Goal: Book appointment/travel/reservation

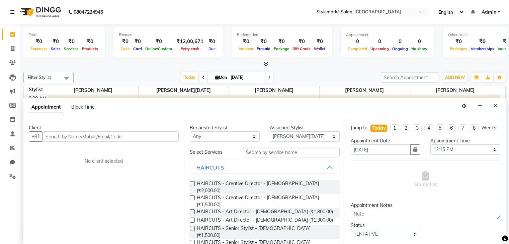
select select "71240"
select select "735"
select select "tentative"
click at [497, 102] on button "Close" at bounding box center [495, 106] width 10 height 10
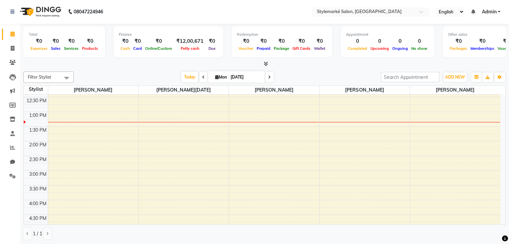
scroll to position [219, 0]
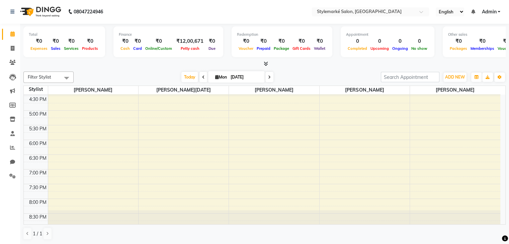
click at [272, 135] on div "9:00 AM 9:30 AM 10:00 AM 10:30 AM 11:00 AM 11:30 AM 12:00 PM 12:30 PM 1:00 PM 1…" at bounding box center [262, 51] width 476 height 353
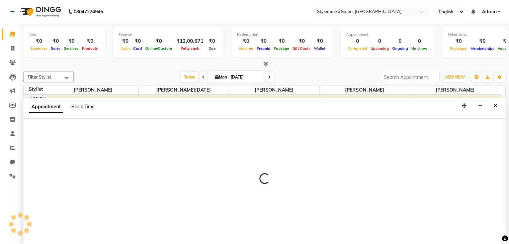
select select "71241"
select select "tentative"
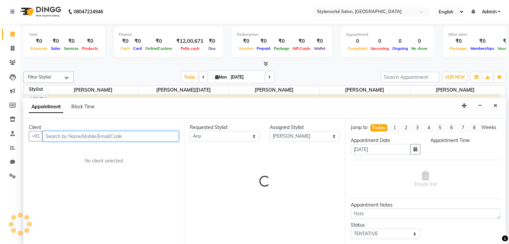
select select "1065"
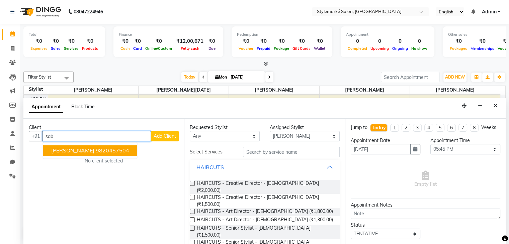
click at [97, 157] on ngb-typeahead-window "Sabina Nanawat 9820457504" at bounding box center [90, 151] width 95 height 17
click at [96, 152] on ngb-highlight "9820457504" at bounding box center [112, 151] width 33 height 7
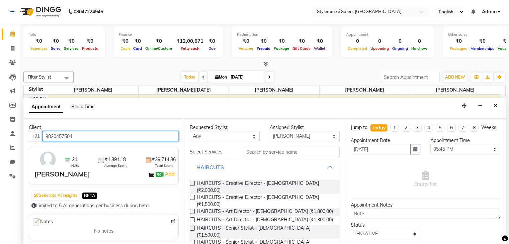
type input "9820457504"
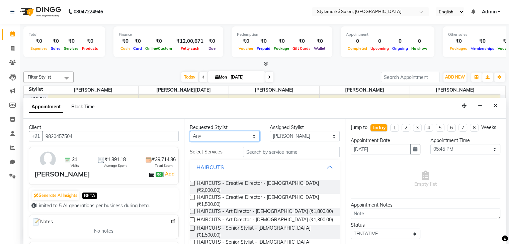
click at [237, 139] on select "Any Ganesh Mariya ⁠Mansi Dhanu ⁠Nisha Patel Salman Salmani Shafique Salmani" at bounding box center [225, 136] width 70 height 10
select select "71241"
click at [190, 131] on select "Any Ganesh Mariya ⁠Mansi Dhanu ⁠Nisha Patel Salman Salmani Shafique Salmani" at bounding box center [225, 136] width 70 height 10
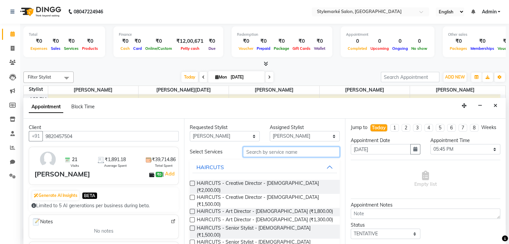
click at [275, 151] on input "text" at bounding box center [291, 152] width 96 height 10
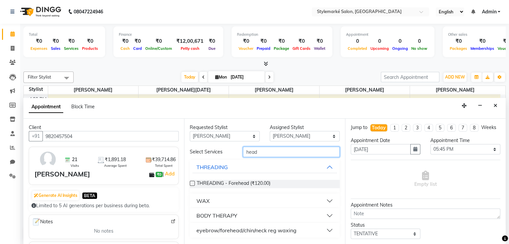
type input "head"
click at [328, 216] on button "BODY THERAPY" at bounding box center [264, 216] width 144 height 12
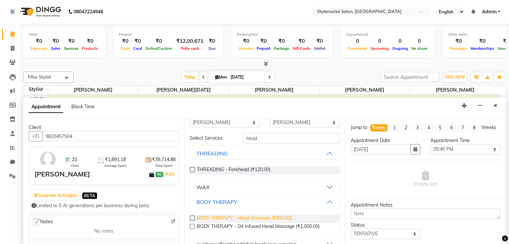
scroll to position [26, 0]
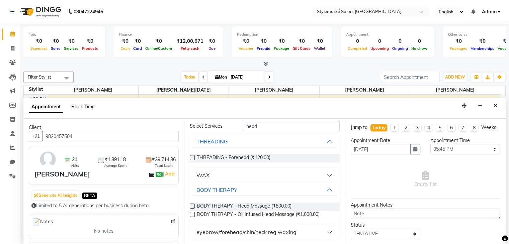
click at [191, 214] on label at bounding box center [192, 214] width 5 height 5
click at [191, 214] on input "checkbox" at bounding box center [192, 215] width 4 height 4
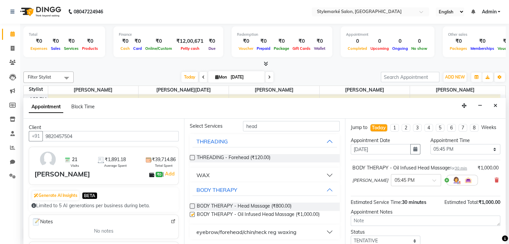
checkbox input "false"
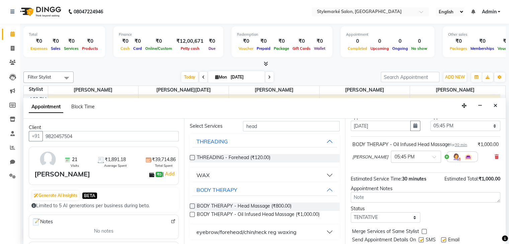
scroll to position [50, 0]
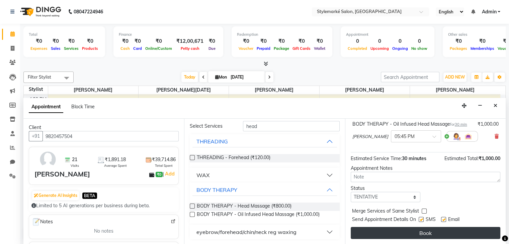
click at [416, 233] on button "Book" at bounding box center [426, 233] width 150 height 12
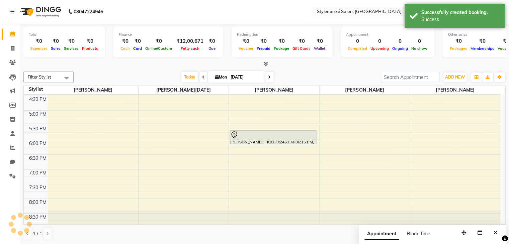
scroll to position [0, 0]
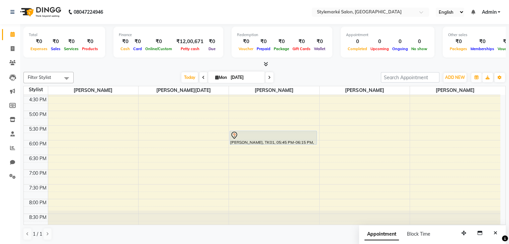
click at [199, 77] on span at bounding box center [203, 77] width 8 height 10
type input "31-08-2025"
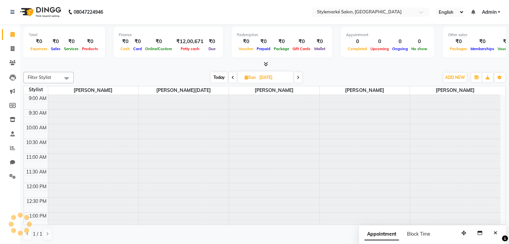
scroll to position [117, 0]
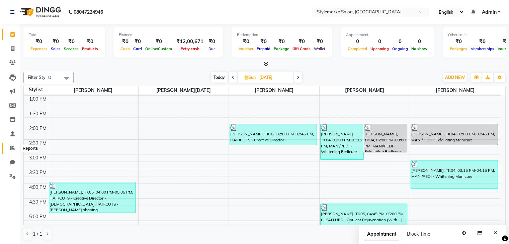
click at [15, 150] on icon at bounding box center [12, 148] width 5 height 5
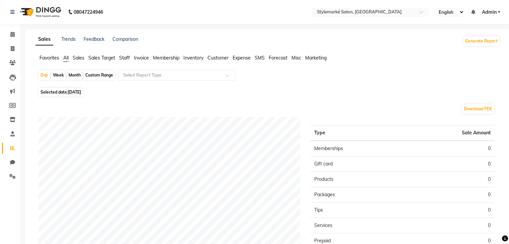
click at [125, 59] on span "Staff" at bounding box center [124, 58] width 11 height 6
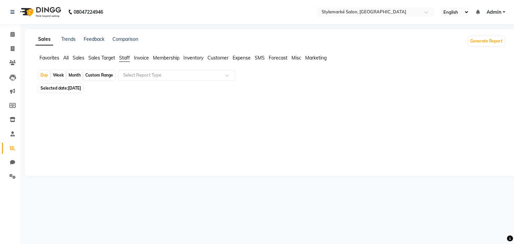
click at [98, 77] on div "Custom Range" at bounding box center [99, 75] width 31 height 9
click at [81, 90] on span "[DATE]" at bounding box center [74, 88] width 13 height 5
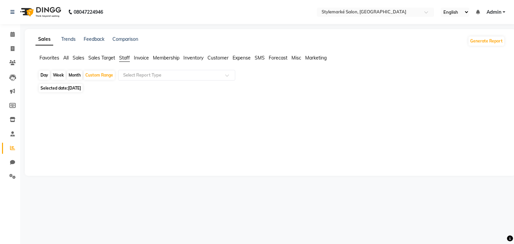
click at [81, 90] on span "[DATE]" at bounding box center [74, 88] width 13 height 5
select select "9"
select select "2025"
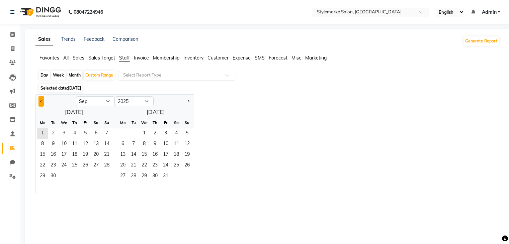
click at [39, 101] on button "Previous month" at bounding box center [40, 101] width 5 height 11
select select "8"
click at [84, 134] on span "1" at bounding box center [85, 133] width 11 height 11
click at [103, 177] on span "31" at bounding box center [106, 176] width 11 height 11
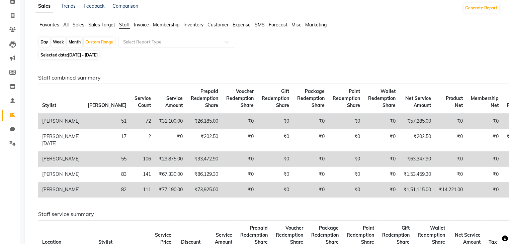
scroll to position [33, 0]
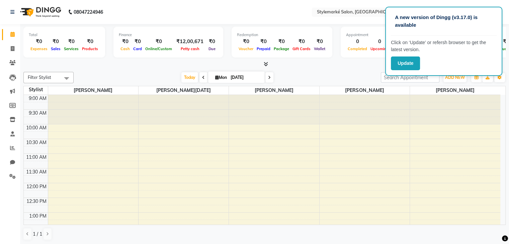
drag, startPoint x: 408, startPoint y: 60, endPoint x: 410, endPoint y: 73, distance: 13.5
click at [408, 60] on button "Update" at bounding box center [405, 64] width 29 height 14
